Goal: Navigation & Orientation: Find specific page/section

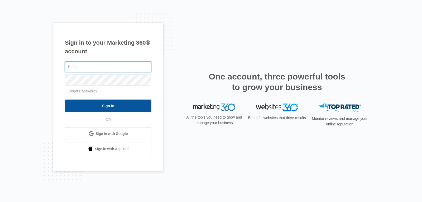
type input "[PERSON_NAME][EMAIL_ADDRESS][DOMAIN_NAME]"
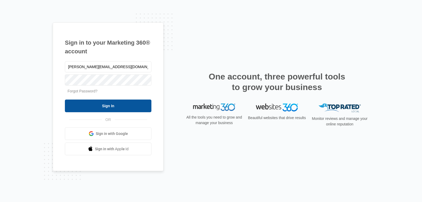
click at [128, 107] on input "Sign In" at bounding box center [108, 105] width 87 height 13
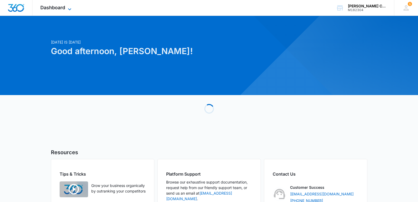
click at [56, 6] on span "Dashboard" at bounding box center [52, 8] width 25 height 6
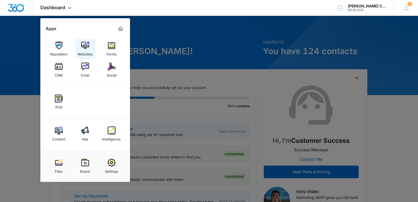
click at [84, 46] on img at bounding box center [85, 45] width 8 height 8
